Goal: Task Accomplishment & Management: Manage account settings

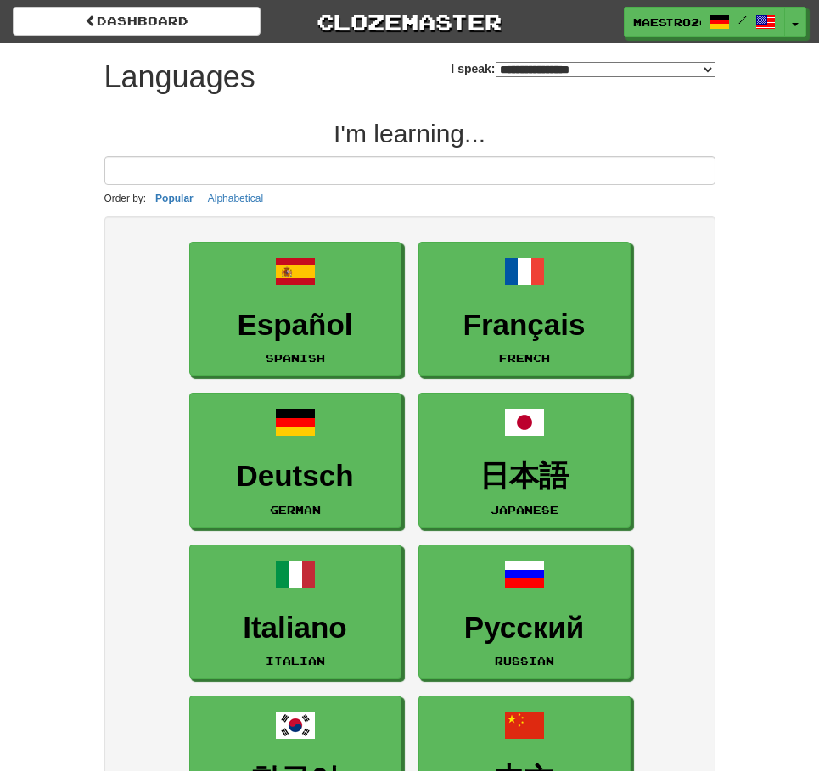
select select "*******"
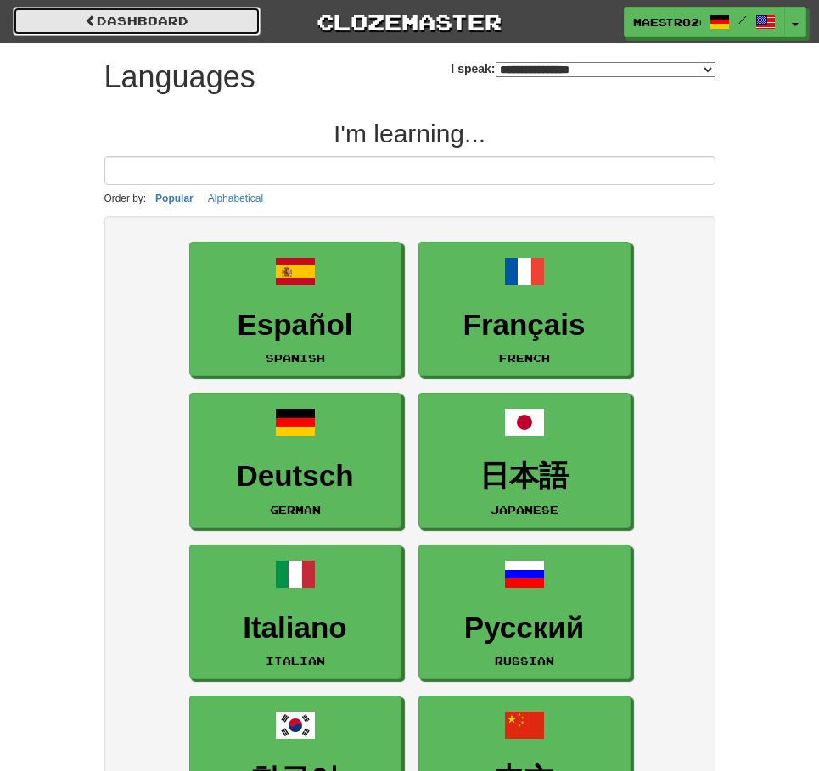
click at [173, 18] on link "dashboard" at bounding box center [137, 21] width 248 height 29
